Goal: Check status: Check status

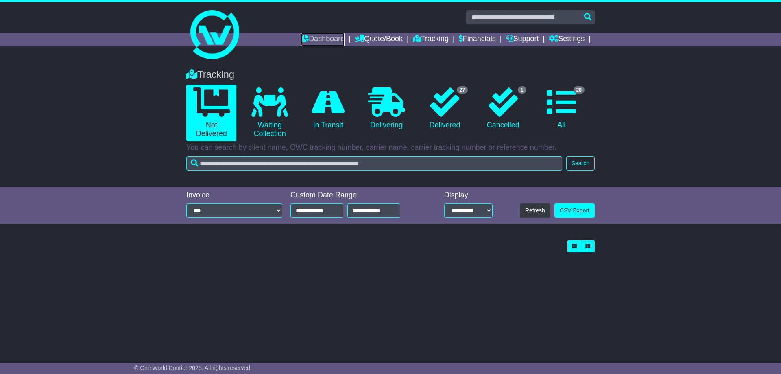
click at [316, 39] on link "Dashboard" at bounding box center [323, 40] width 44 height 14
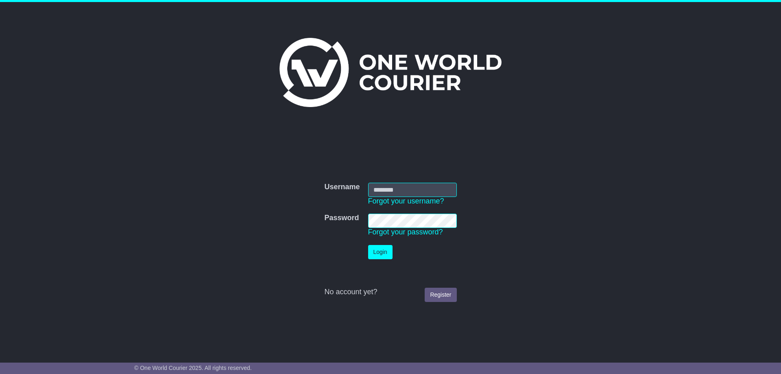
click at [381, 191] on input "Username" at bounding box center [412, 190] width 89 height 14
type input "**********"
click at [377, 249] on button "Login" at bounding box center [380, 252] width 24 height 14
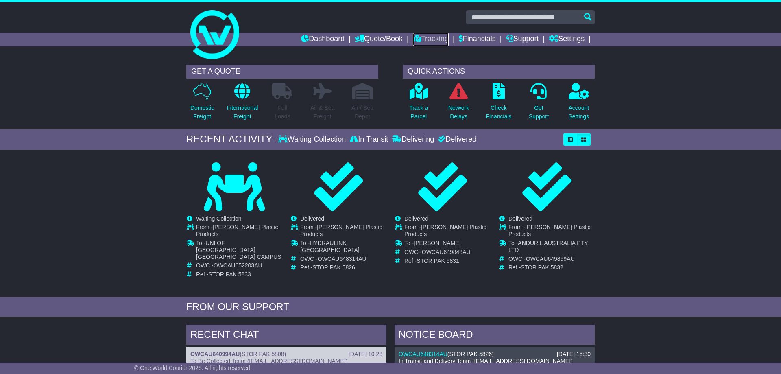
click at [414, 39] on link "Tracking" at bounding box center [431, 40] width 36 height 14
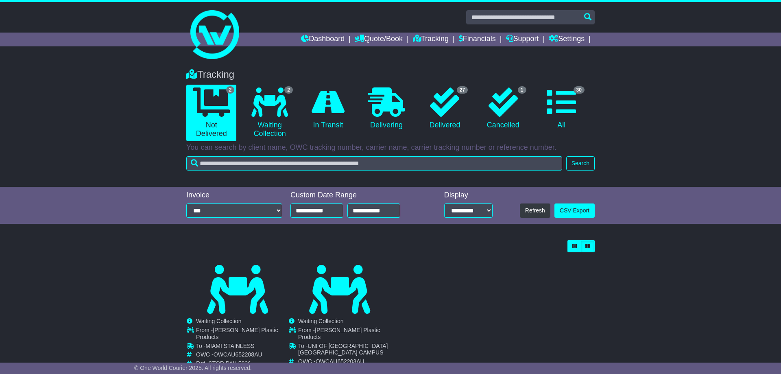
scroll to position [28, 0]
